Goal: Transaction & Acquisition: Download file/media

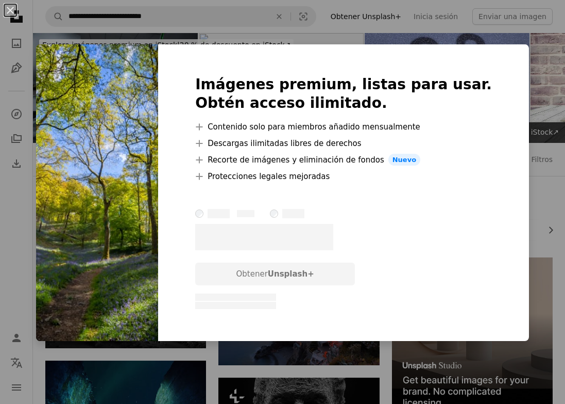
scroll to position [1670, 0]
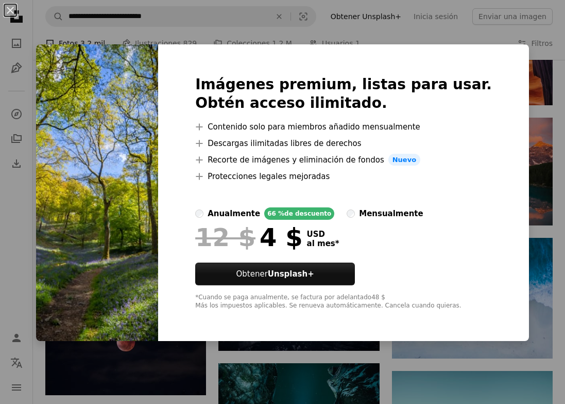
click at [459, 19] on div "An X shape Imágenes premium, listas para usar. Obtén acceso ilimitado. A plus s…" at bounding box center [282, 202] width 565 height 404
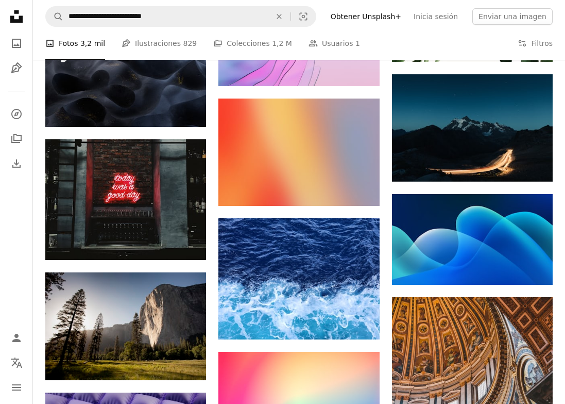
scroll to position [9554, 0]
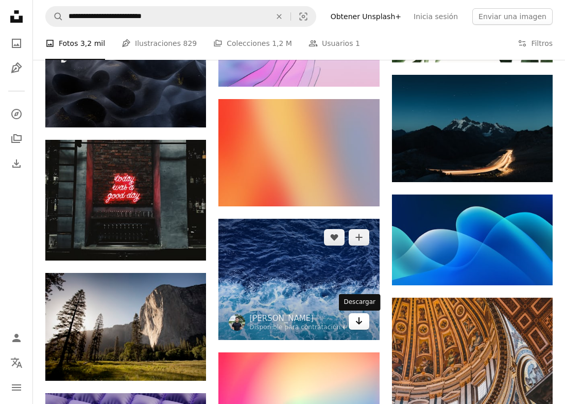
click at [354, 320] on link "Arrow pointing down" at bounding box center [359, 321] width 21 height 16
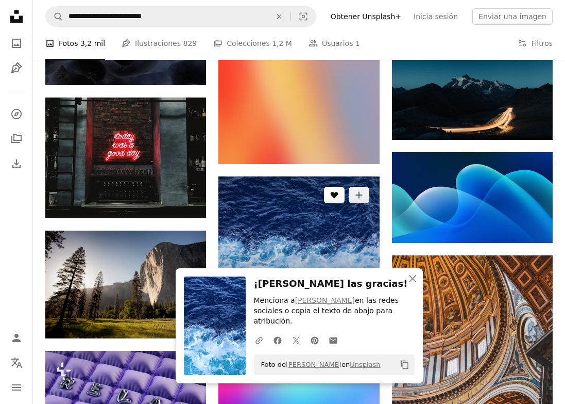
scroll to position [9777, 0]
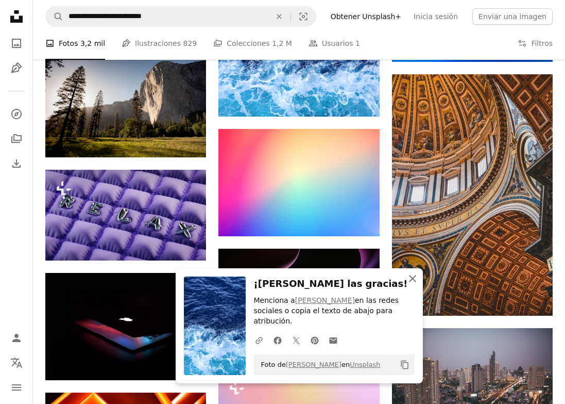
click at [410, 277] on icon "button" at bounding box center [412, 278] width 7 height 7
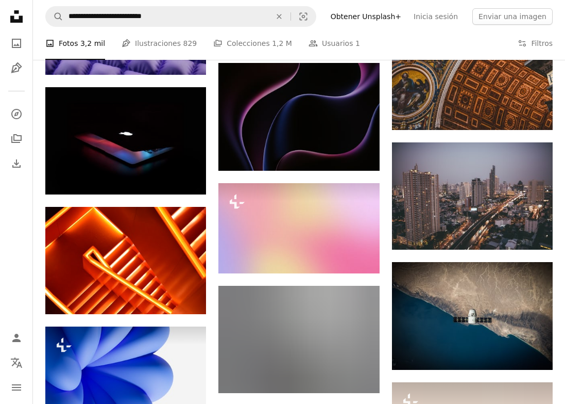
scroll to position [9605, 0]
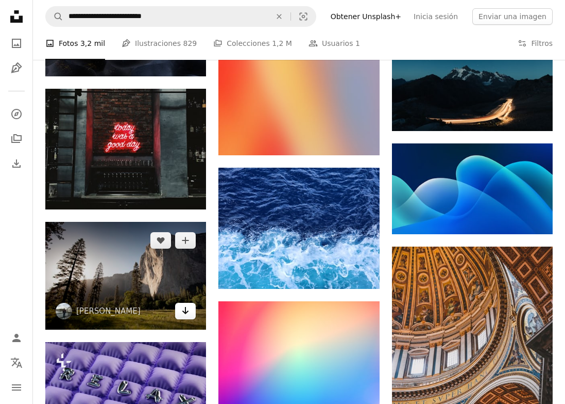
click at [179, 319] on link "Arrow pointing down" at bounding box center [185, 311] width 21 height 16
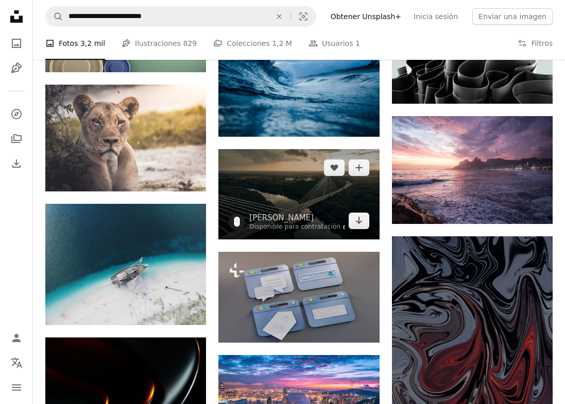
scroll to position [10904, 0]
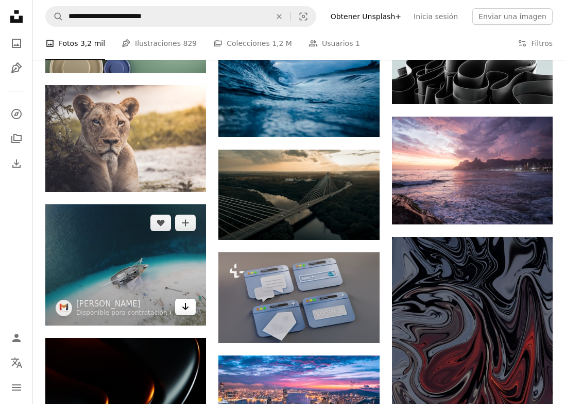
click at [186, 312] on icon "Arrow pointing down" at bounding box center [185, 306] width 8 height 12
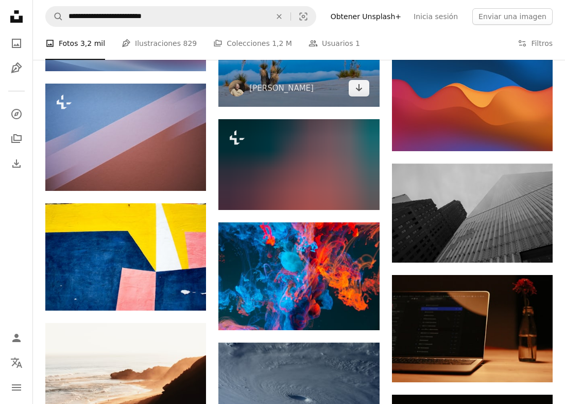
scroll to position [12030, 0]
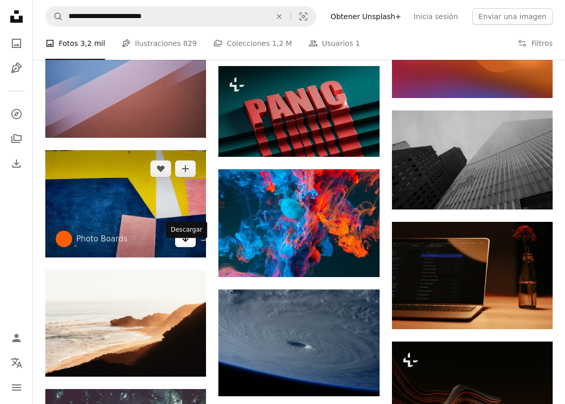
click at [185, 244] on icon "Arrow pointing down" at bounding box center [185, 238] width 8 height 12
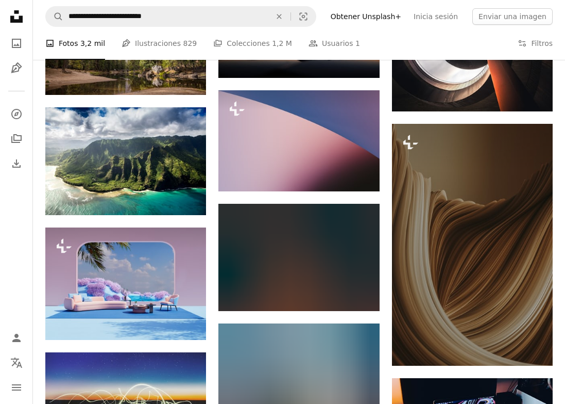
scroll to position [13859, 0]
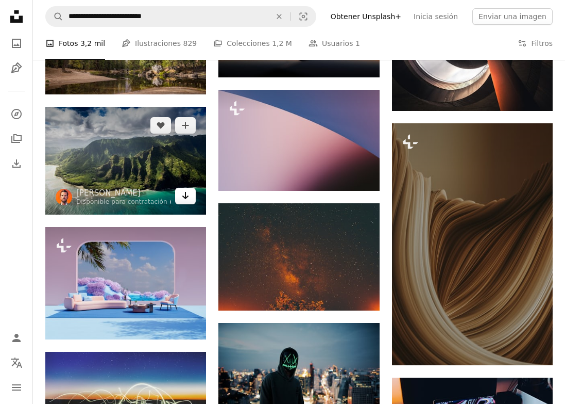
click at [190, 202] on icon "Arrow pointing down" at bounding box center [185, 195] width 8 height 12
